Goal: Information Seeking & Learning: Learn about a topic

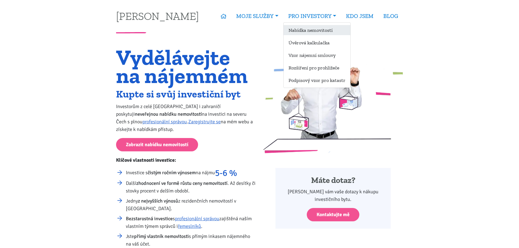
click at [313, 32] on link "Nabídka nemovitostí" at bounding box center [317, 30] width 67 height 10
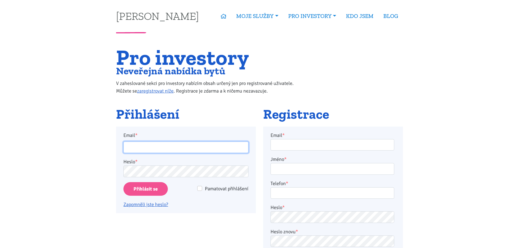
click at [163, 150] on input "Email *" at bounding box center [185, 148] width 125 height 12
type input "sikimar@seznam.cz"
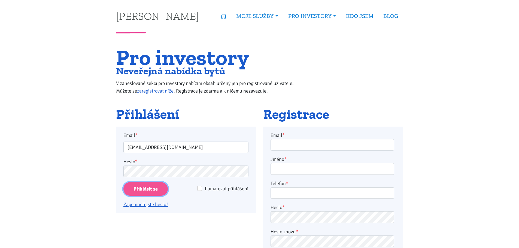
click at [153, 185] on input "Přihlásit se" at bounding box center [145, 189] width 44 height 14
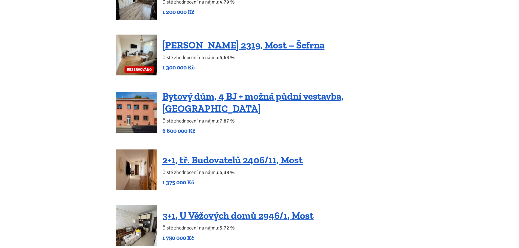
scroll to position [490, 0]
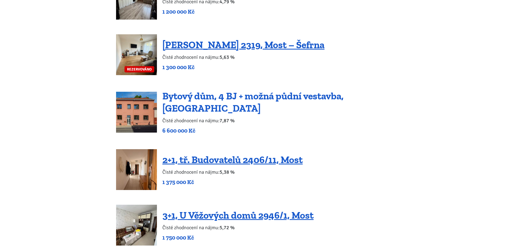
click at [257, 99] on link "Bytový dům, 4 BJ + možná půdní vestavba, [GEOGRAPHIC_DATA]" at bounding box center [252, 102] width 181 height 24
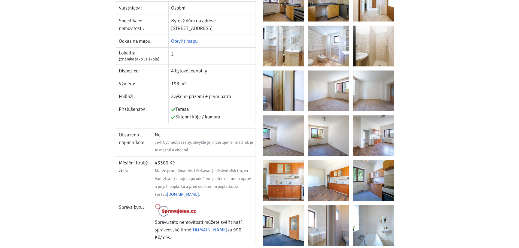
scroll to position [174, 0]
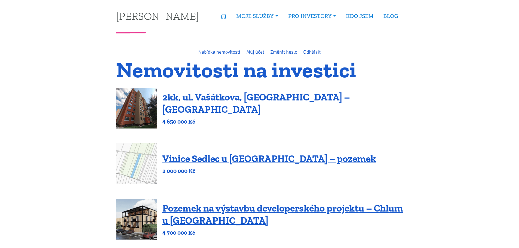
click at [218, 105] on link "2kk, ul. Vašátkova, [GEOGRAPHIC_DATA] – [GEOGRAPHIC_DATA]" at bounding box center [256, 103] width 188 height 24
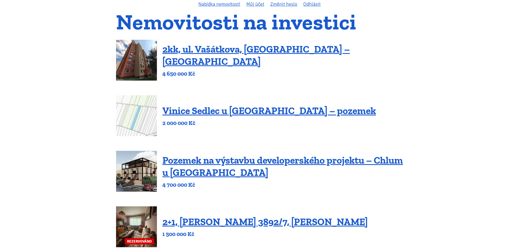
scroll to position [48, 0]
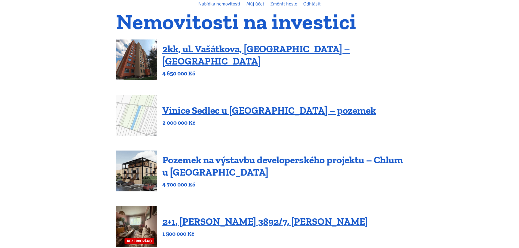
click at [243, 158] on link "Pozemek na výstavbu developerského projektu – Chlum u [GEOGRAPHIC_DATA]" at bounding box center [282, 166] width 241 height 24
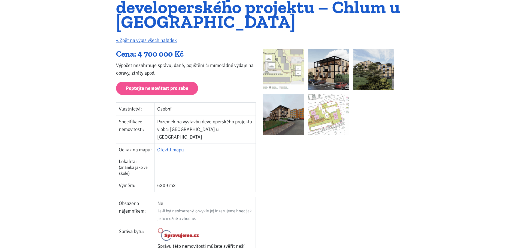
scroll to position [53, 0]
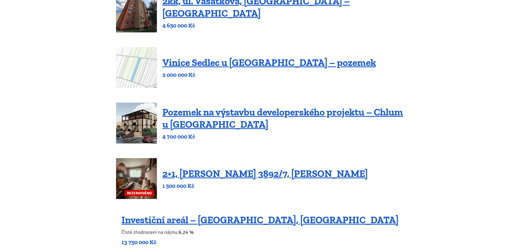
scroll to position [162, 0]
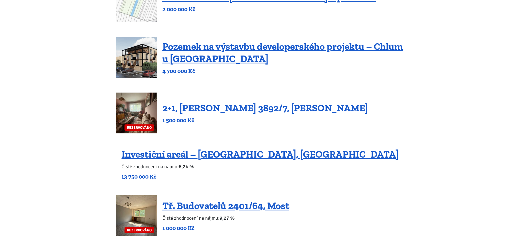
click at [209, 111] on link "2+1, [PERSON_NAME] 3892/7, [PERSON_NAME]" at bounding box center [265, 108] width 206 height 12
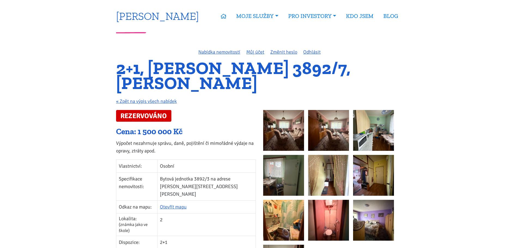
click at [138, 17] on link "[PERSON_NAME]" at bounding box center [157, 16] width 83 height 11
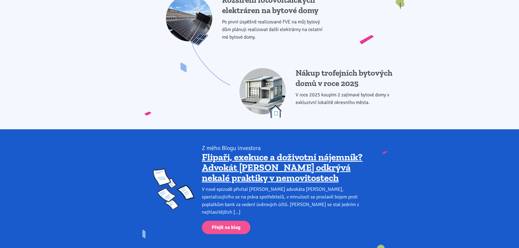
scroll to position [593, 0]
